Goal: Information Seeking & Learning: Learn about a topic

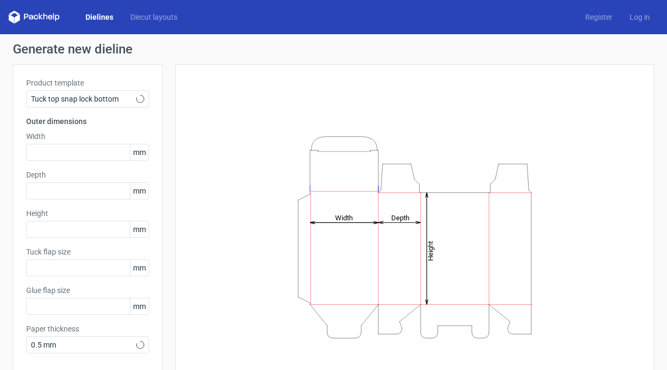
type input "15"
type input "10"
click at [139, 97] on icon at bounding box center [140, 99] width 8 height 9
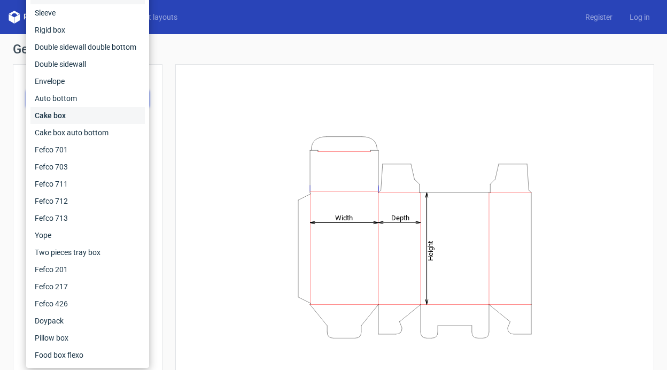
click at [108, 114] on div "Cake box" at bounding box center [87, 115] width 114 height 17
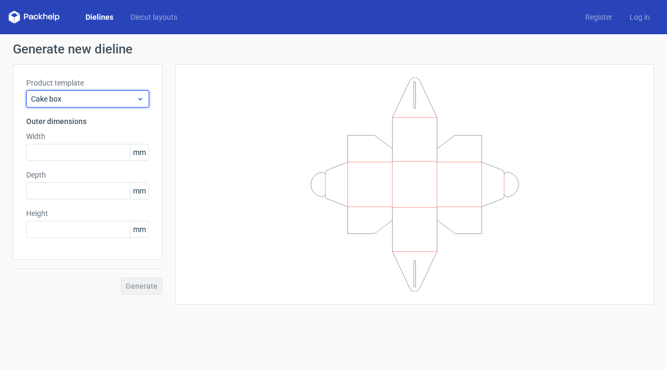
click at [106, 104] on div "Cake box" at bounding box center [87, 98] width 123 height 17
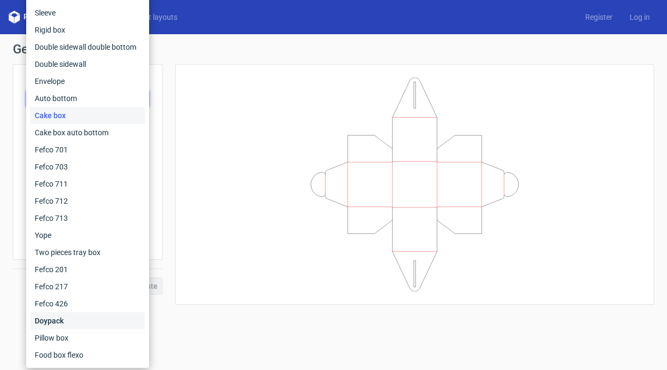
click at [84, 315] on div "Doypack" at bounding box center [87, 320] width 114 height 17
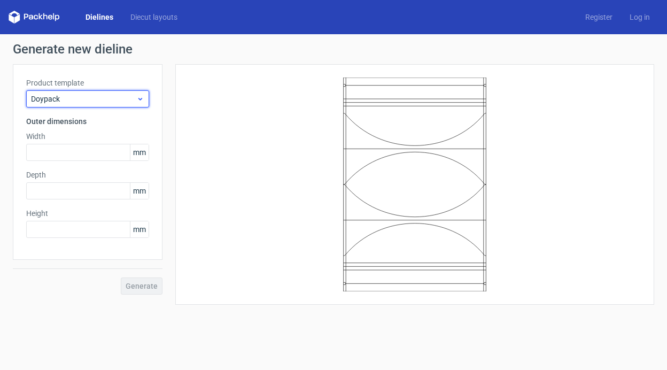
click at [132, 107] on div "Doypack" at bounding box center [87, 98] width 123 height 17
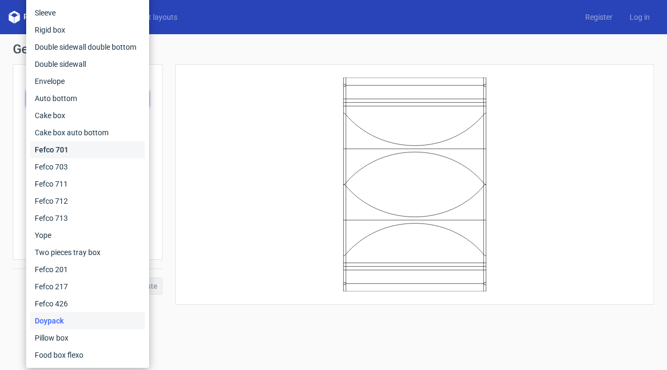
click at [117, 150] on div "Fefco 701" at bounding box center [87, 149] width 114 height 17
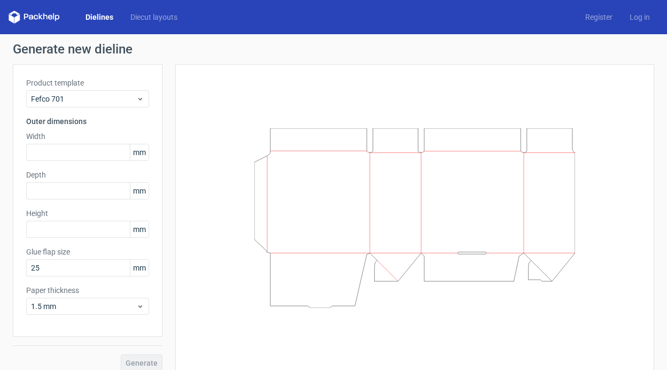
click at [123, 89] on div "Product template Fefco 701" at bounding box center [87, 93] width 123 height 30
click at [127, 101] on span "Fefco 701" at bounding box center [83, 99] width 105 height 11
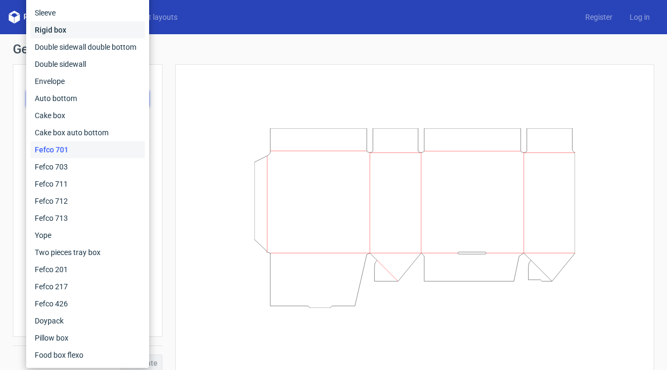
click at [118, 27] on div "Rigid box" at bounding box center [87, 29] width 114 height 17
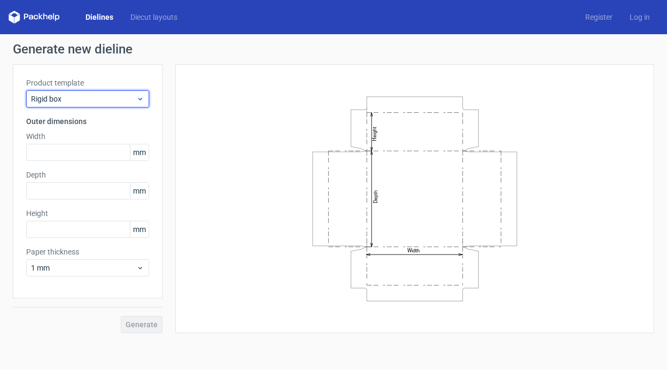
click at [107, 104] on div "Rigid box" at bounding box center [87, 98] width 123 height 17
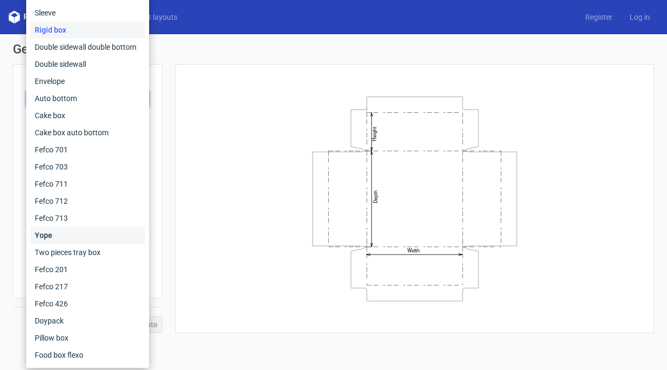
click at [91, 232] on div "Yope" at bounding box center [87, 235] width 114 height 17
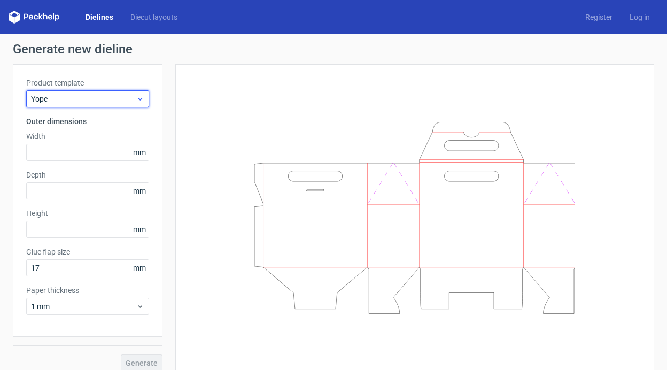
click at [108, 96] on span "Yope" at bounding box center [83, 99] width 105 height 11
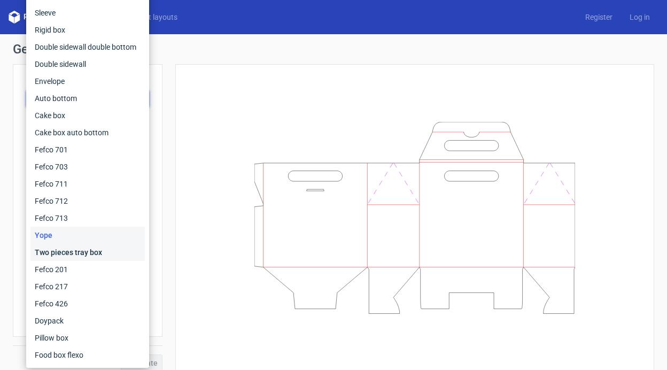
click at [87, 259] on div "Two pieces tray box" at bounding box center [87, 252] width 114 height 17
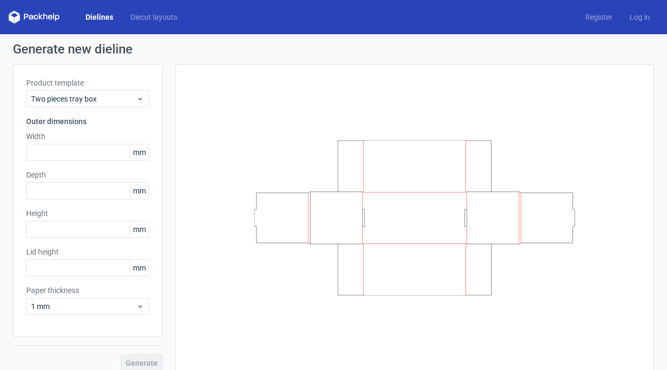
click at [133, 154] on span "mm" at bounding box center [139, 152] width 19 height 16
click at [138, 155] on span "mm" at bounding box center [139, 152] width 19 height 16
click at [140, 306] on use at bounding box center [141, 306] width 4 height 3
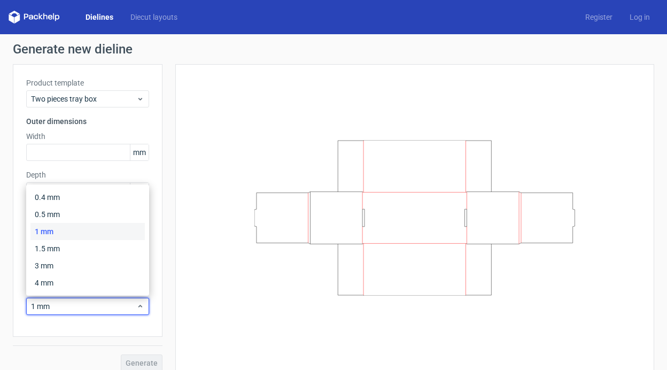
click at [170, 155] on div at bounding box center [409, 217] width 492 height 307
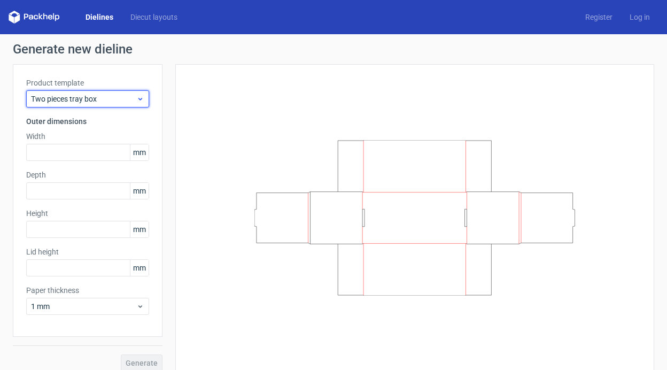
click at [127, 92] on div "Two pieces tray box" at bounding box center [87, 98] width 123 height 17
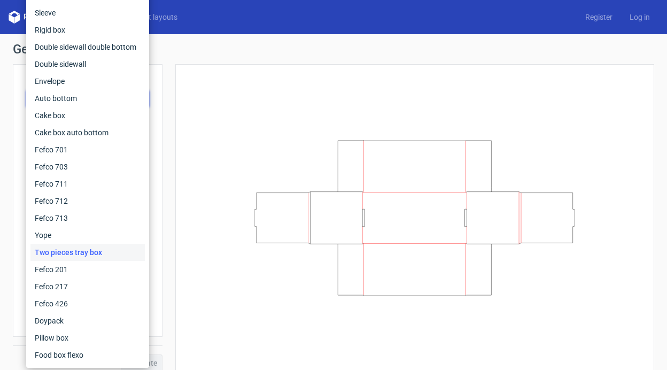
click at [175, 49] on h1 "Generate new dieline" at bounding box center [334, 49] width 642 height 13
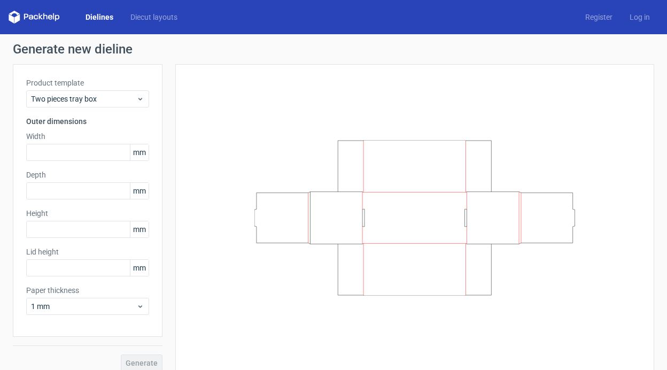
click at [158, 27] on div "Dielines Diecut layouts Register Log in" at bounding box center [333, 17] width 667 height 34
click at [155, 21] on link "Diecut layouts" at bounding box center [154, 17] width 64 height 11
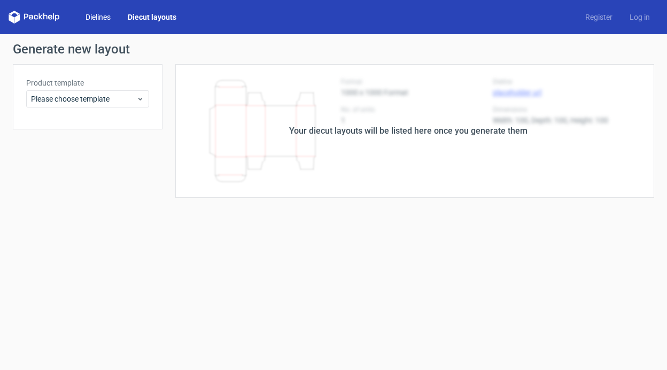
click at [96, 20] on link "Dielines" at bounding box center [98, 17] width 42 height 11
